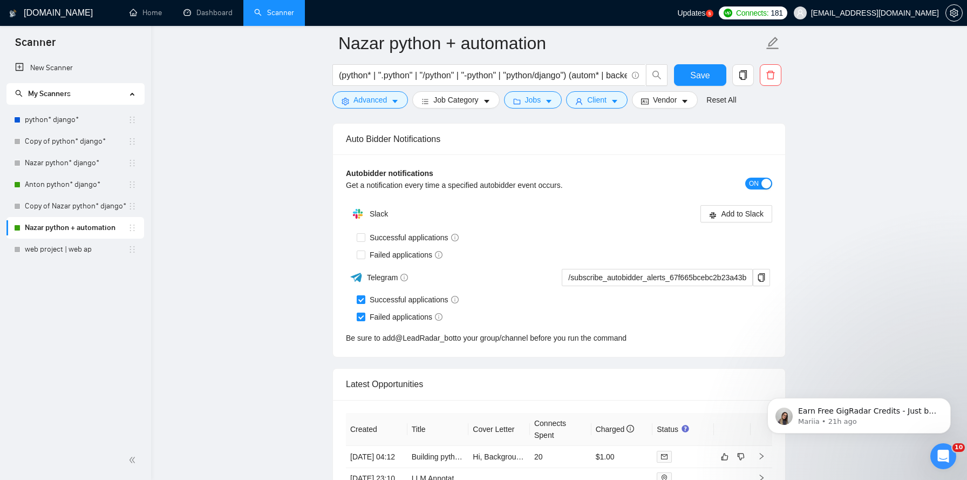
scroll to position [2558, 0]
click at [948, 402] on icon "Dismiss notification" at bounding box center [948, 401] width 6 height 6
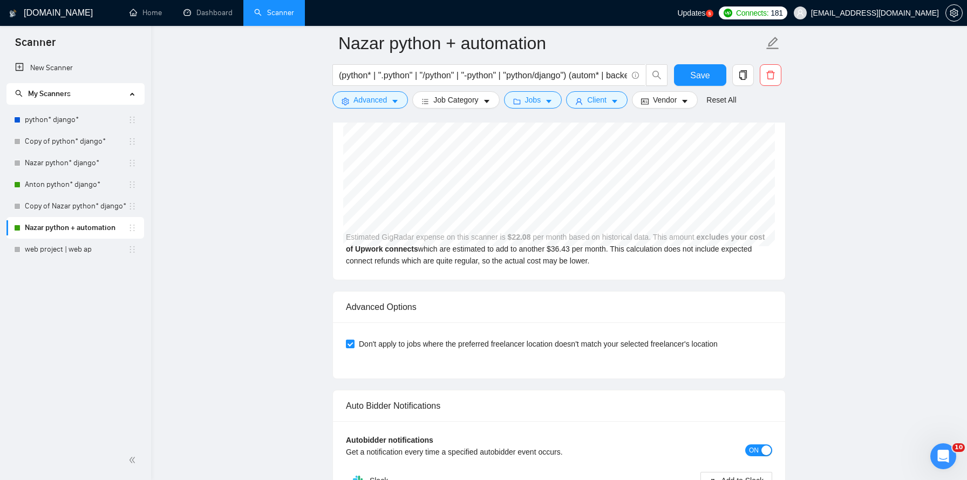
scroll to position [2171, 0]
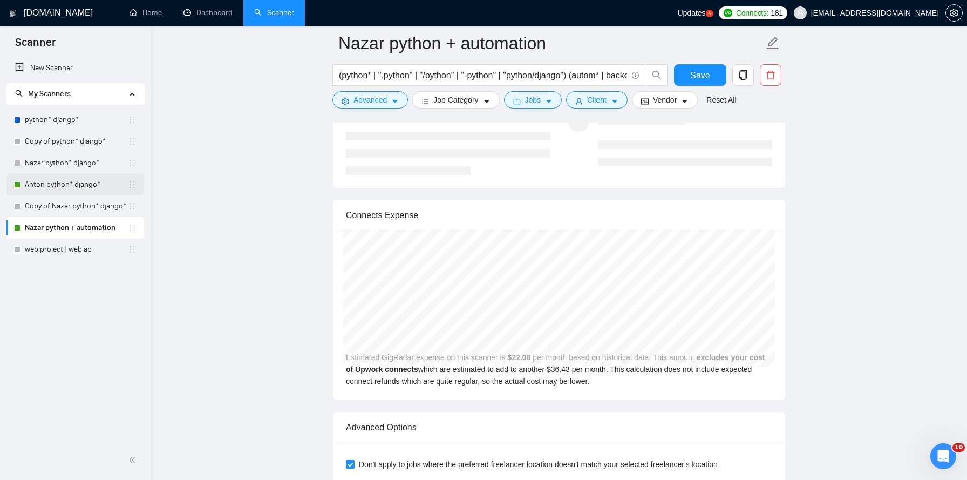
click at [51, 183] on link "Anton python* django*" at bounding box center [76, 185] width 103 height 22
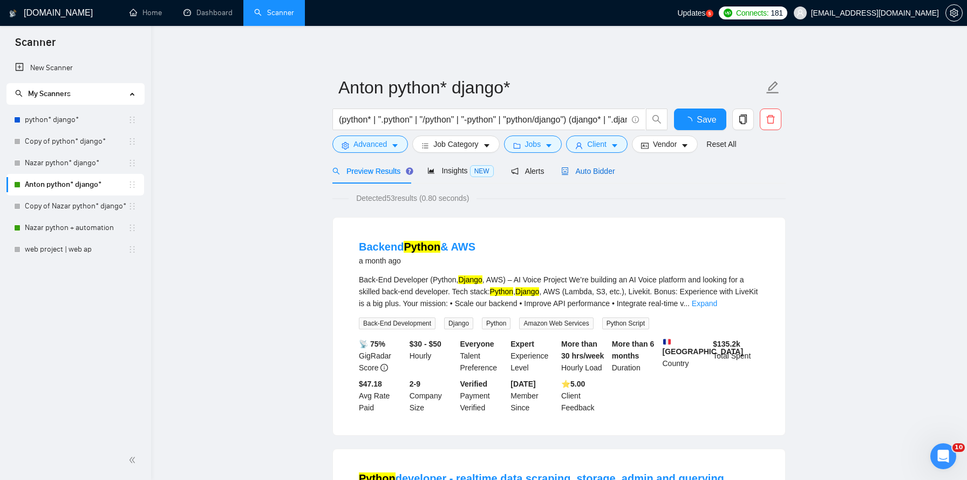
click at [586, 172] on span "Auto Bidder" at bounding box center [587, 171] width 53 height 9
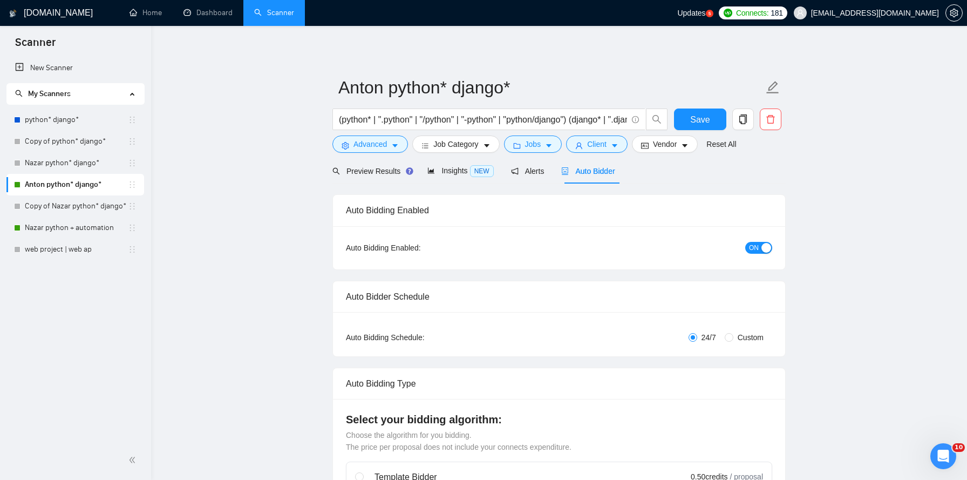
checkbox input "true"
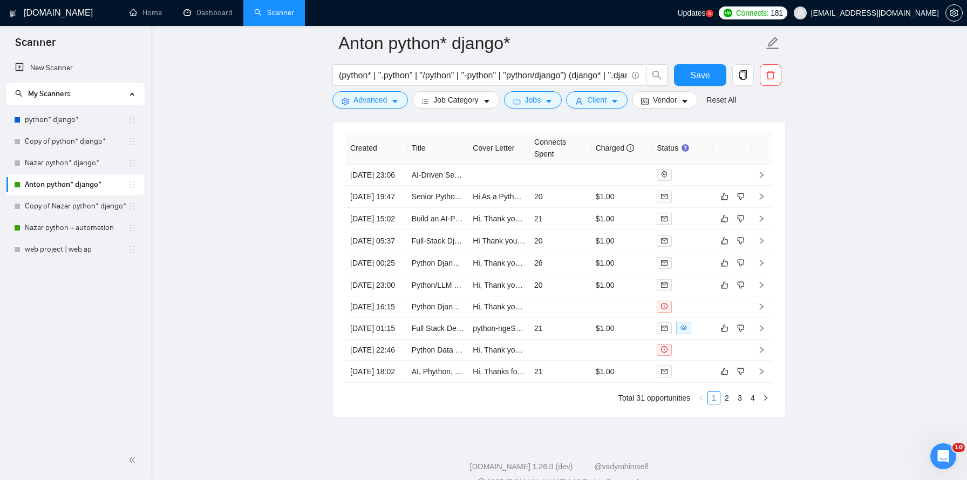
scroll to position [2953, 0]
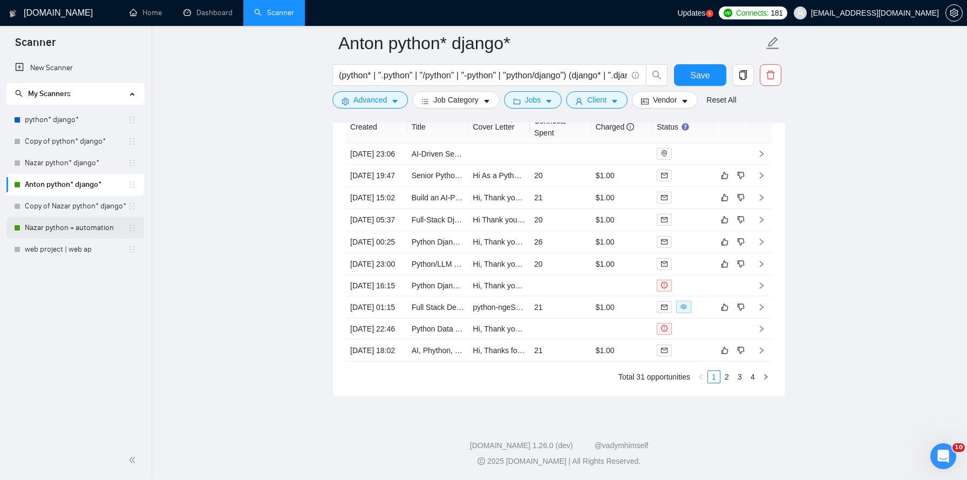
click at [73, 229] on link "Nazar python + automation" at bounding box center [76, 228] width 103 height 22
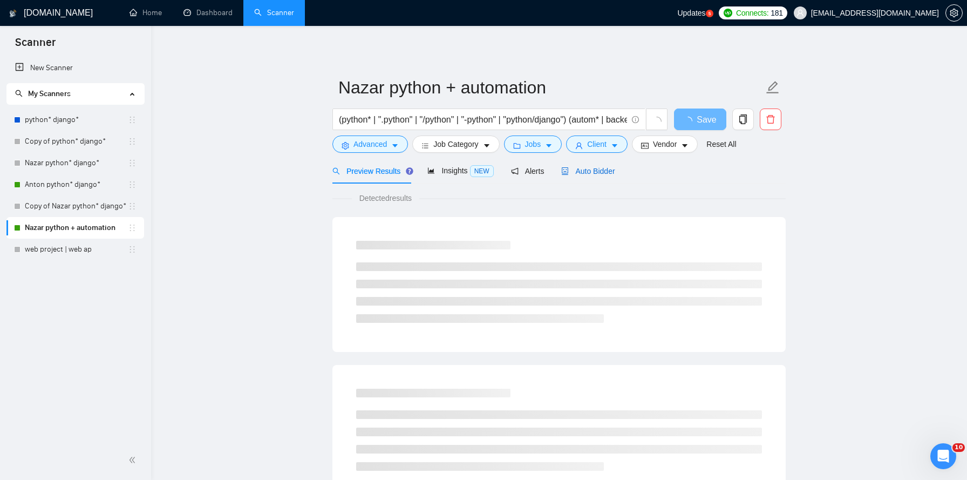
click at [586, 170] on span "Auto Bidder" at bounding box center [587, 171] width 53 height 9
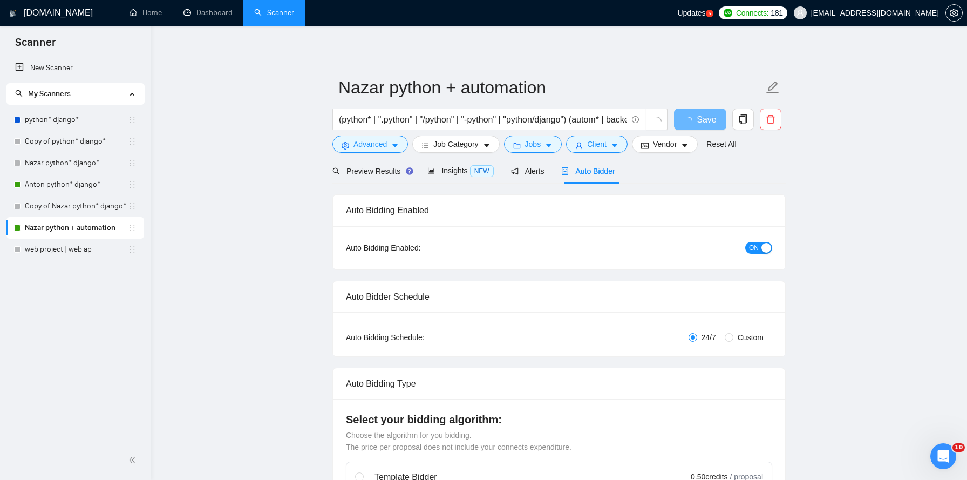
checkbox input "true"
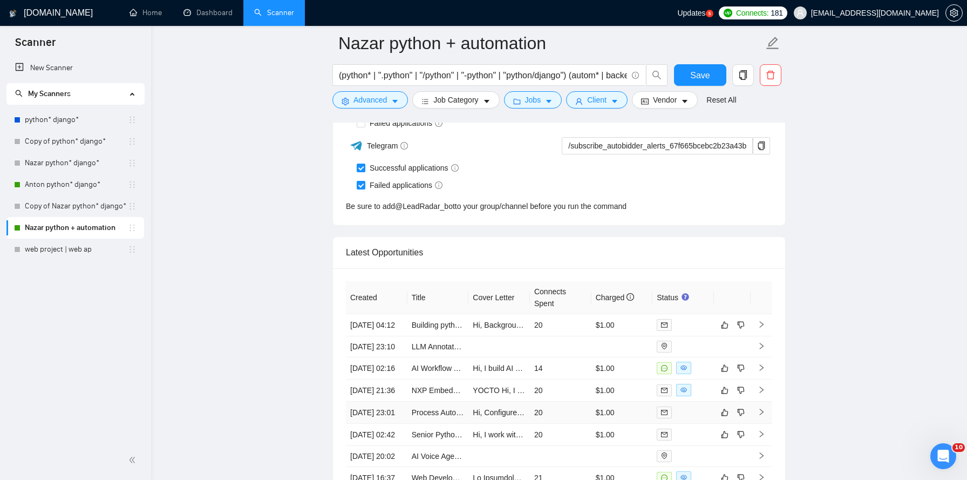
scroll to position [2657, 0]
